Goal: Transaction & Acquisition: Purchase product/service

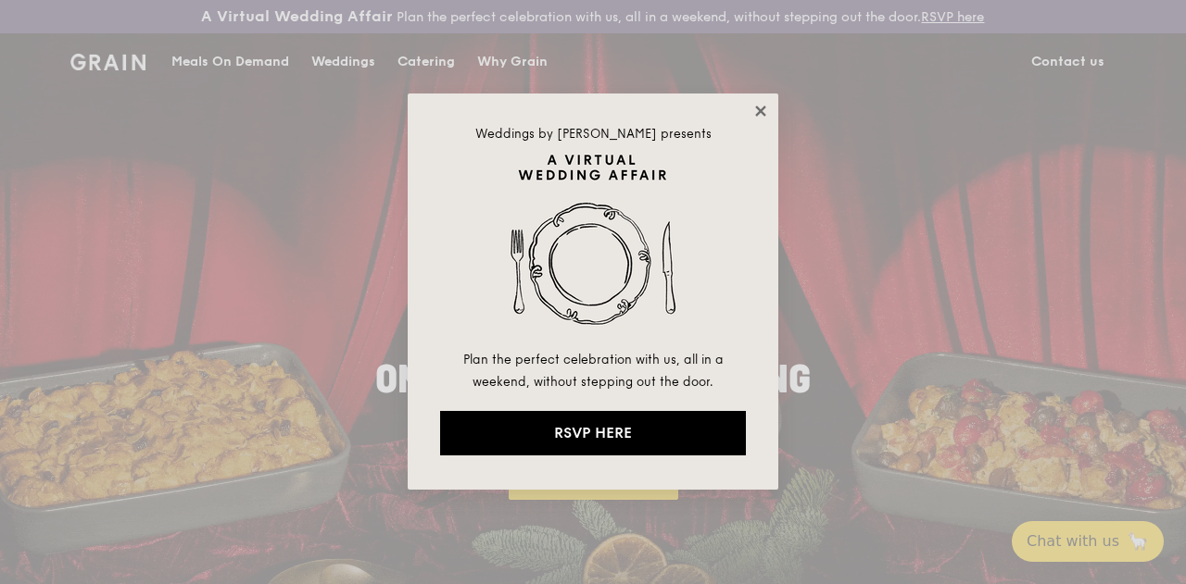
click at [761, 114] on icon at bounding box center [760, 111] width 17 height 17
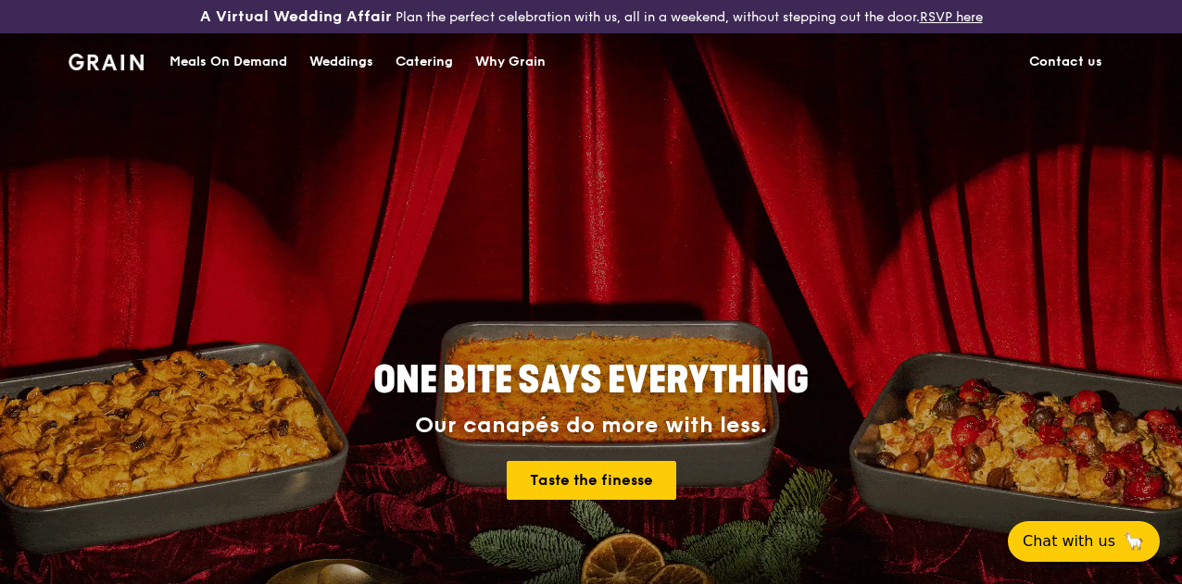
click at [222, 81] on div "Meals On Demand" at bounding box center [229, 62] width 118 height 56
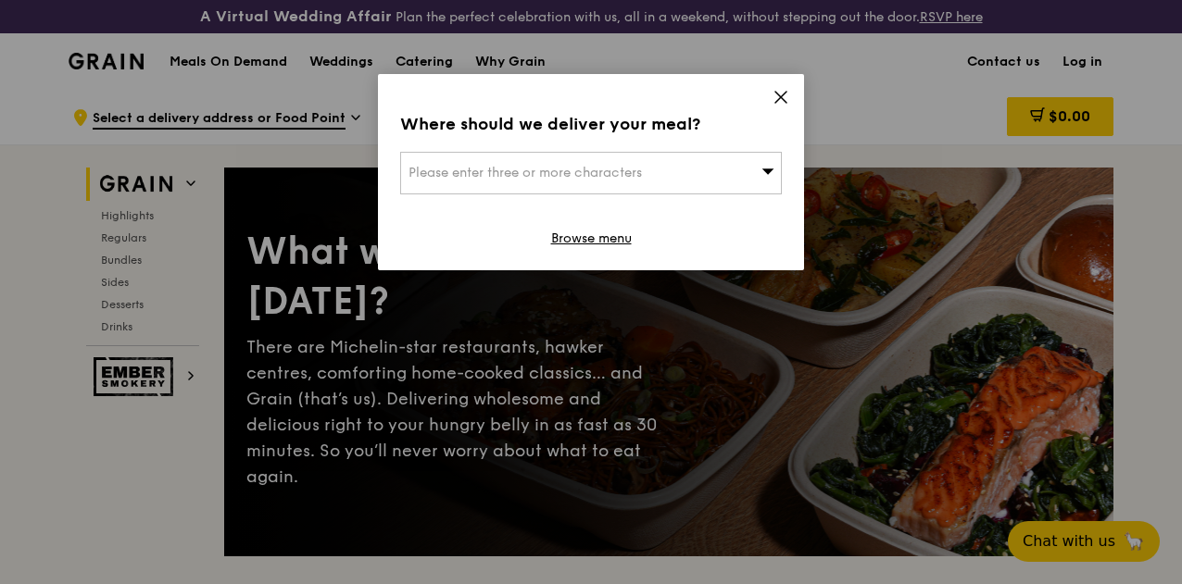
click at [778, 101] on icon at bounding box center [780, 97] width 17 height 17
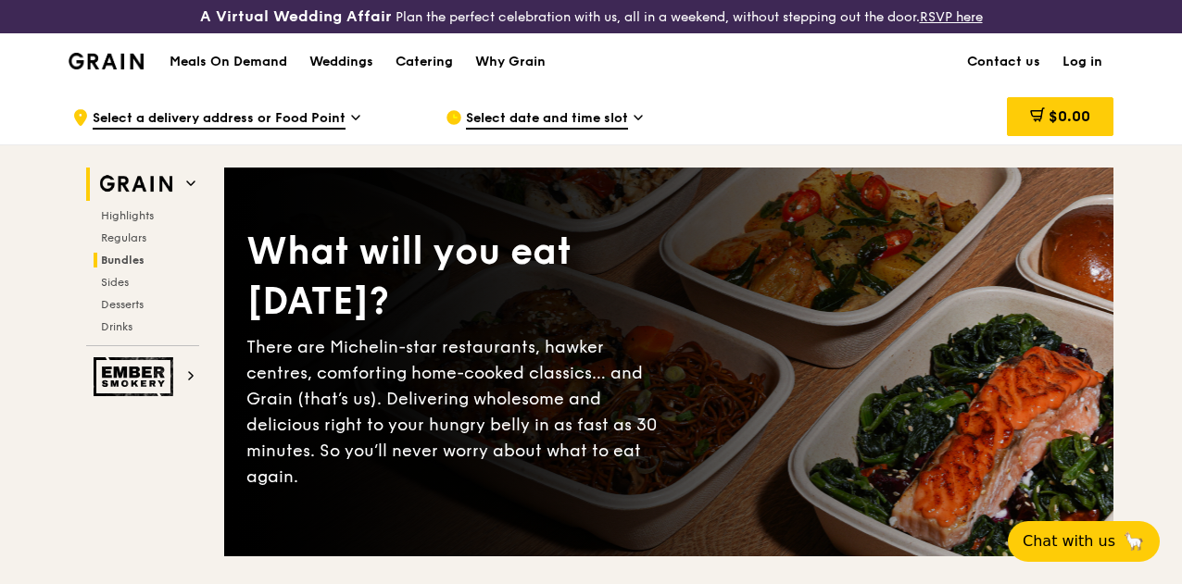
click at [130, 267] on span "Bundles" at bounding box center [123, 260] width 44 height 13
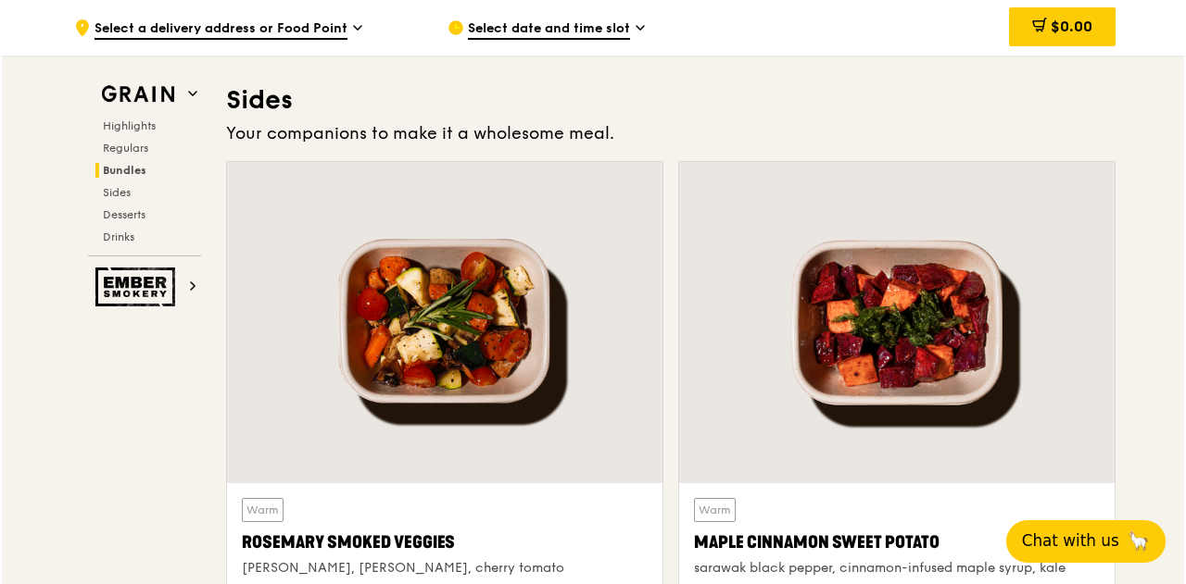
scroll to position [3666, 0]
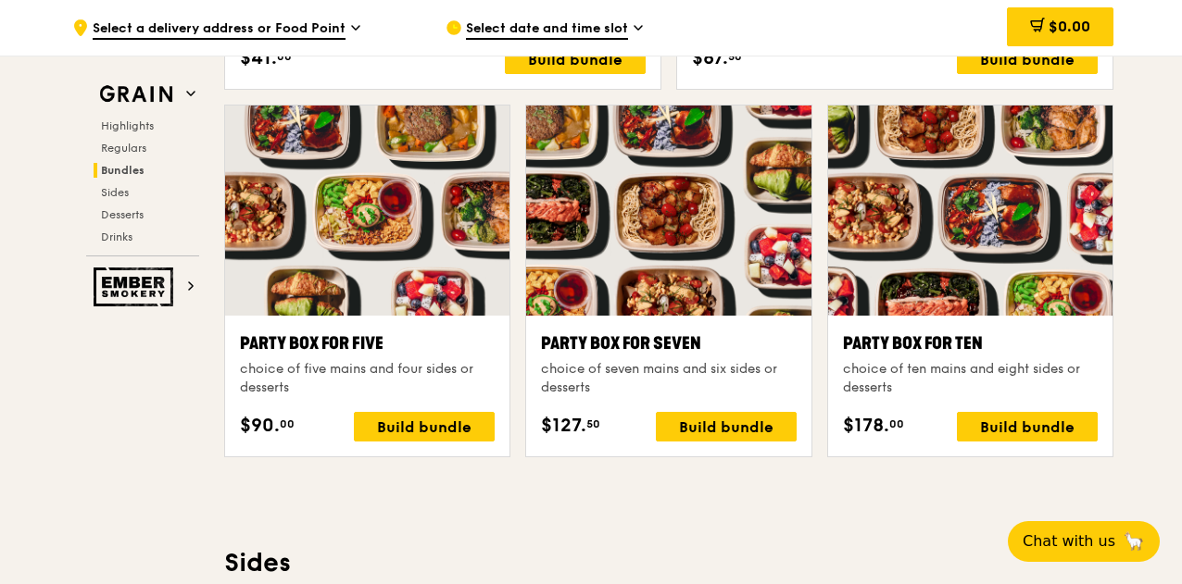
click at [1000, 229] on div at bounding box center [970, 211] width 284 height 210
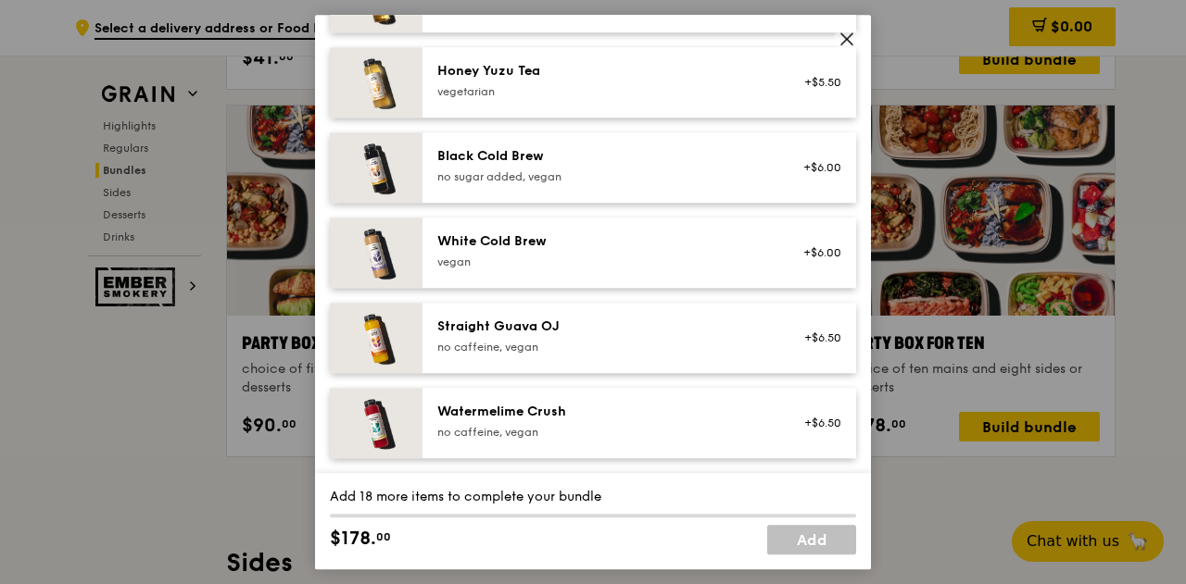
scroll to position [2304, 0]
click at [842, 42] on icon at bounding box center [846, 38] width 11 height 11
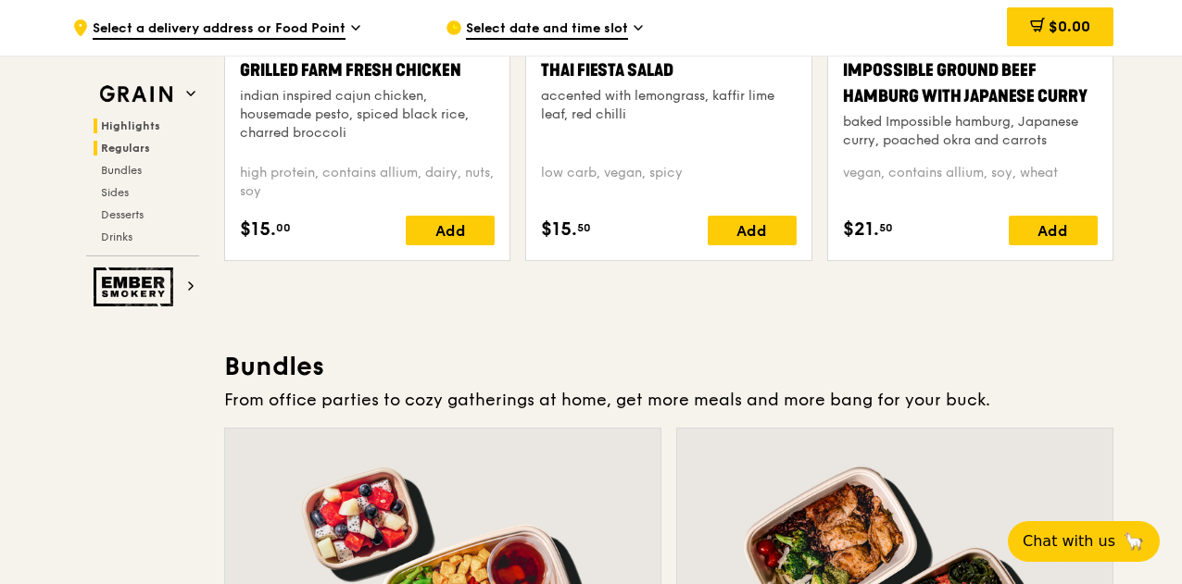
scroll to position [2277, 0]
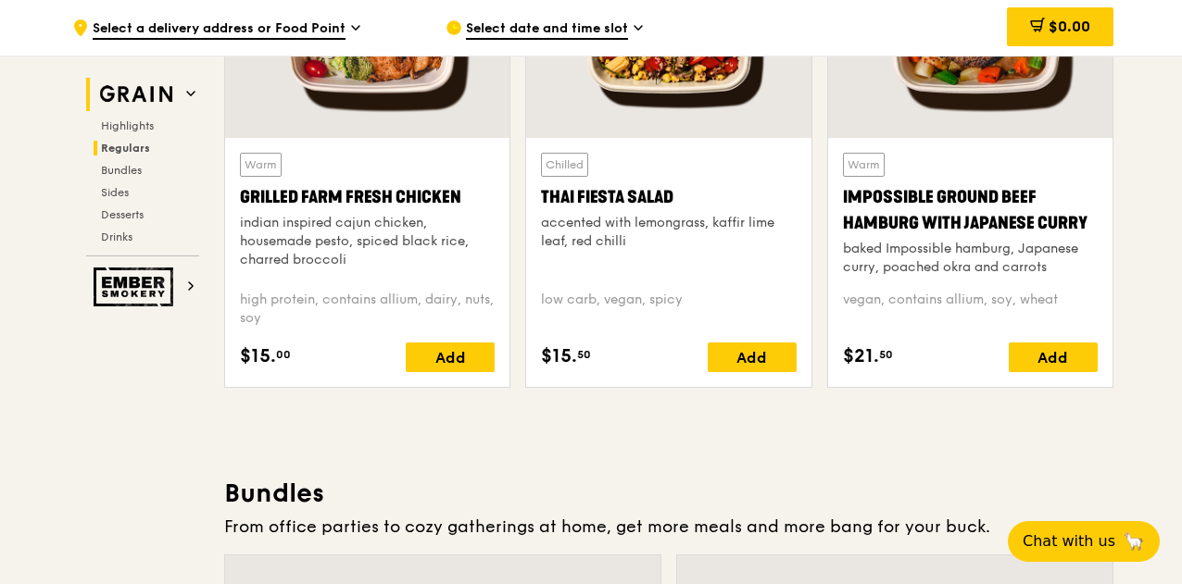
click at [180, 88] on h2 "Grain" at bounding box center [142, 94] width 113 height 33
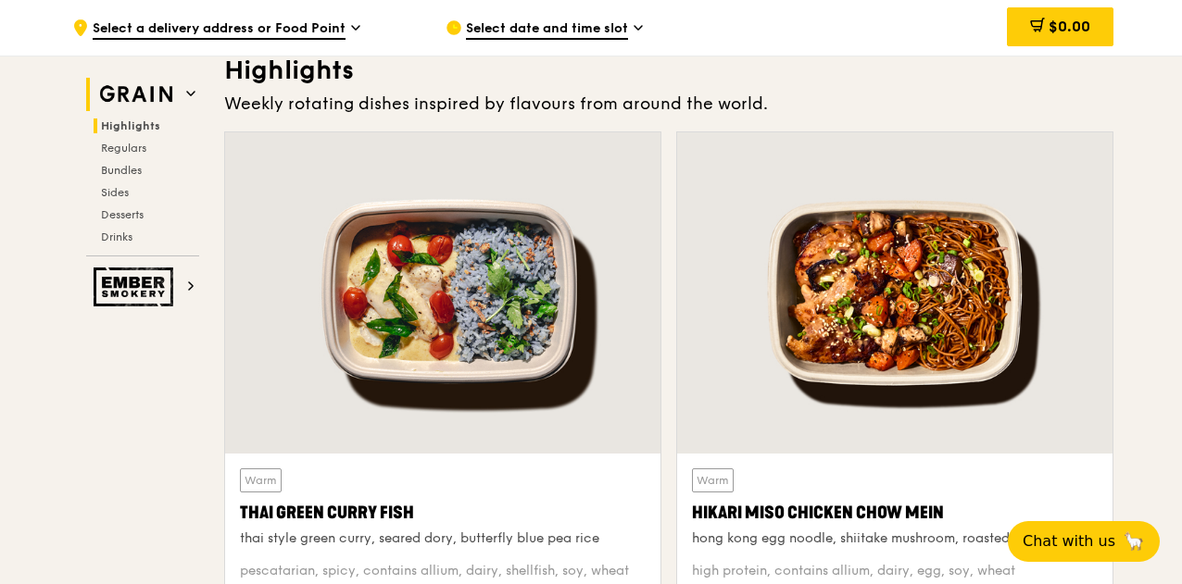
scroll to position [571, 0]
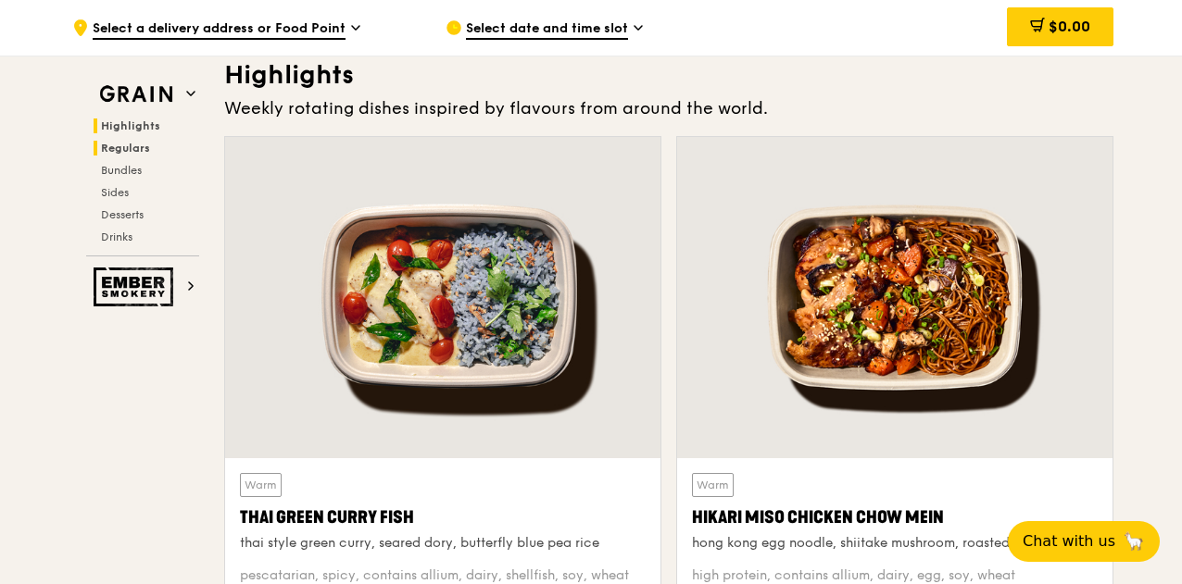
click at [116, 149] on span "Regulars" at bounding box center [125, 148] width 49 height 13
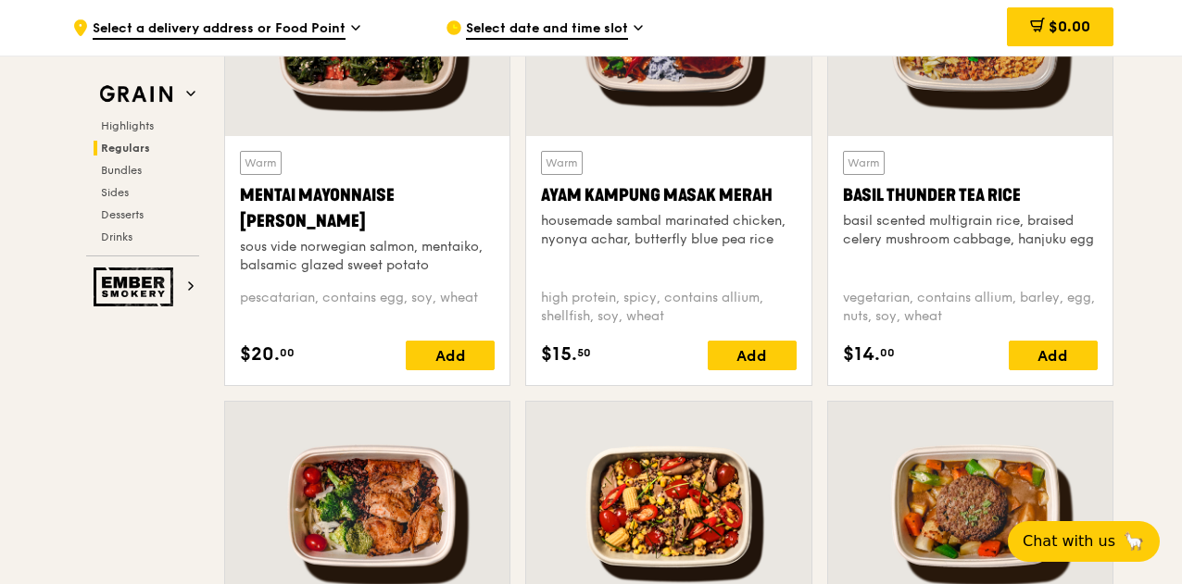
scroll to position [2173, 0]
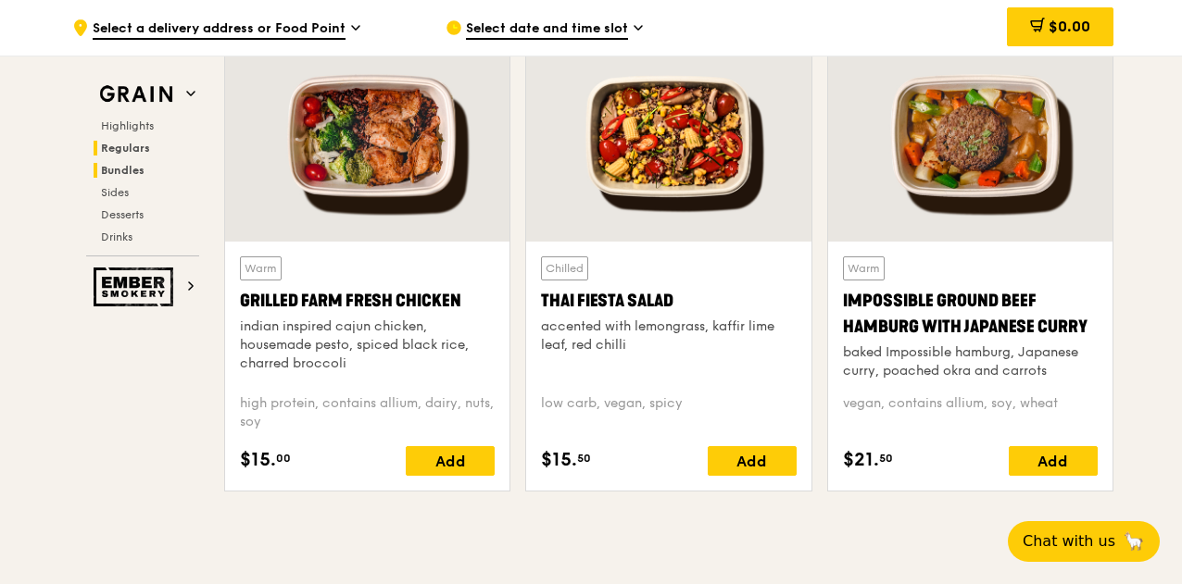
click at [122, 172] on span "Bundles" at bounding box center [123, 170] width 44 height 13
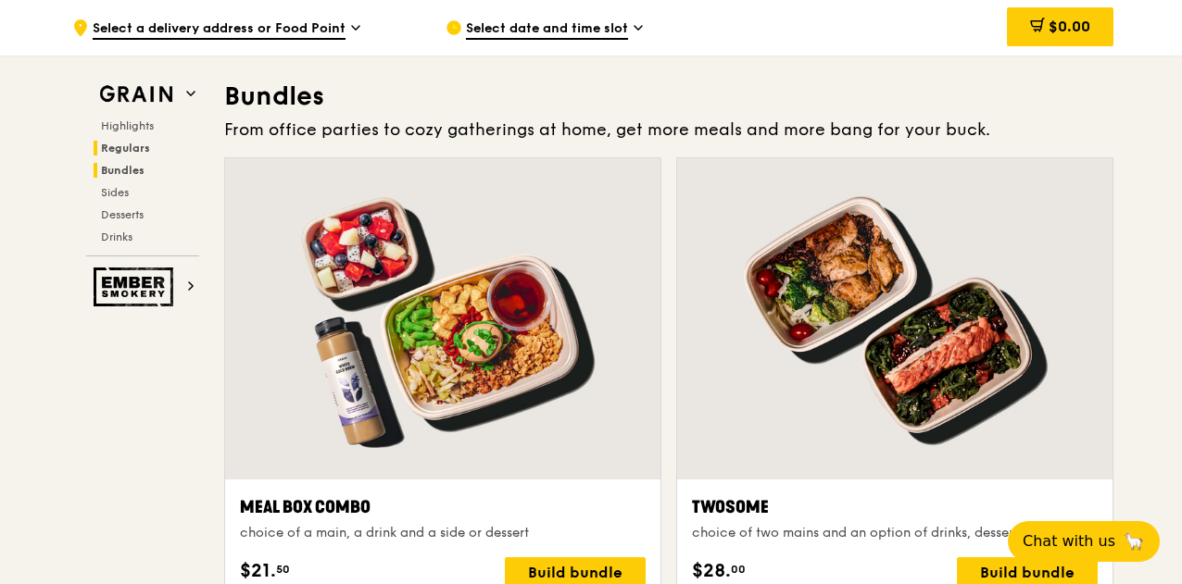
scroll to position [2694, 0]
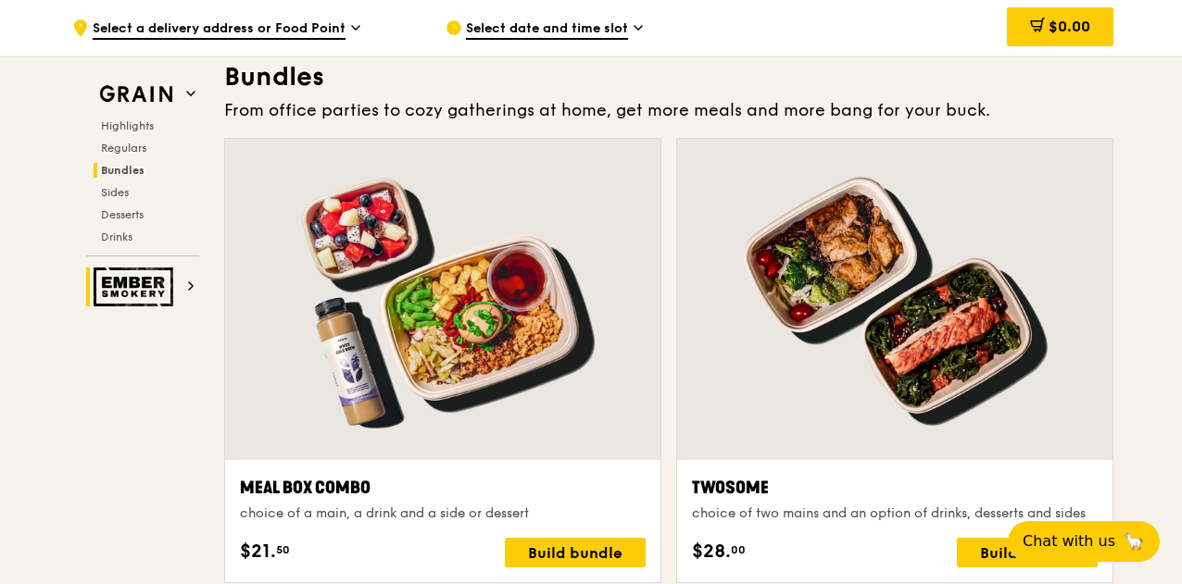
click at [191, 280] on span at bounding box center [190, 287] width 9 height 16
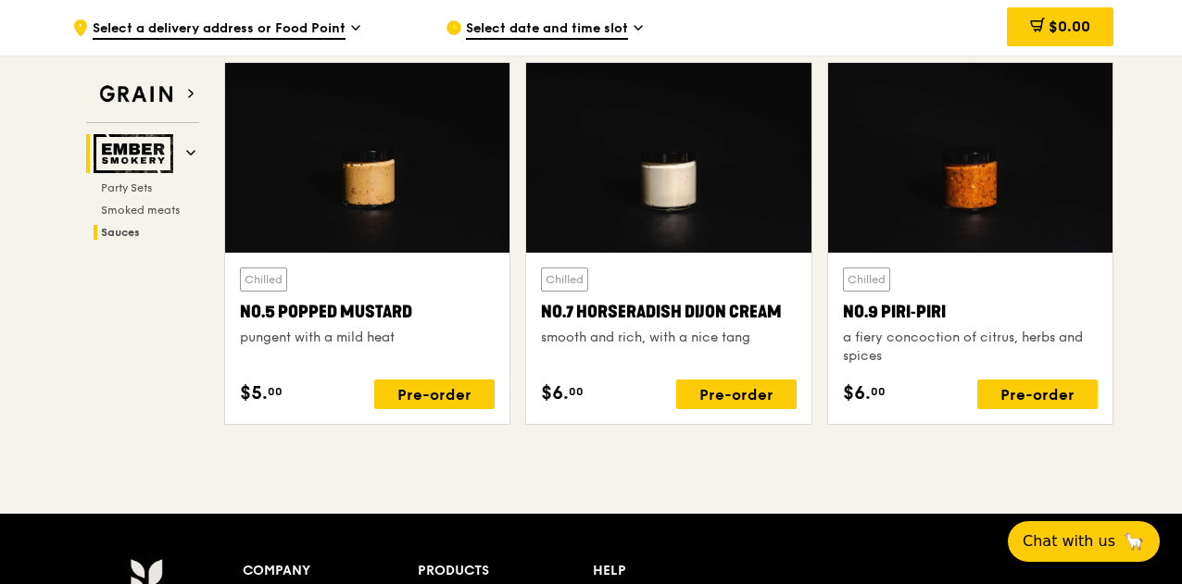
scroll to position [1566, 0]
